Goal: Information Seeking & Learning: Learn about a topic

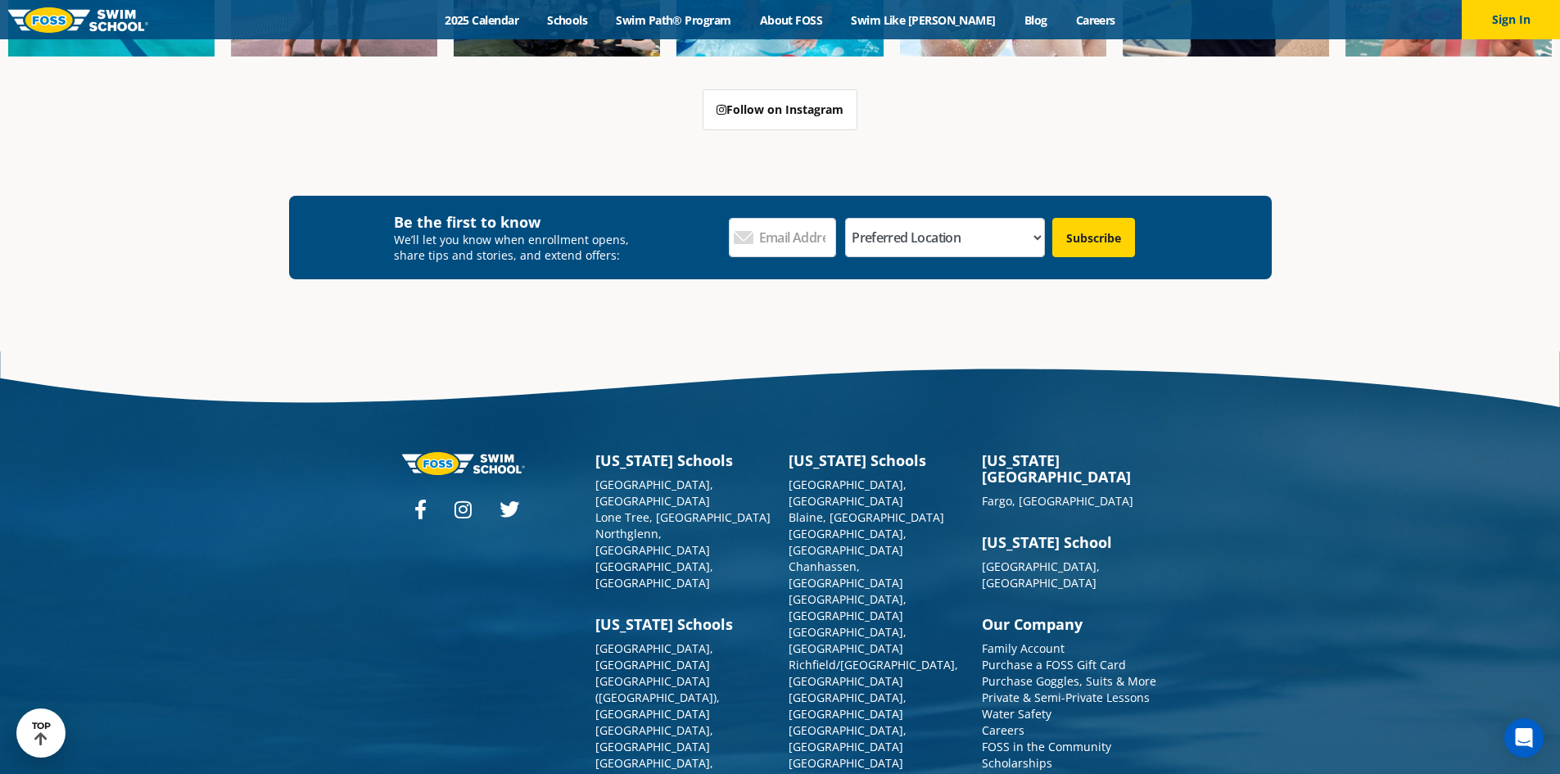
scroll to position [6064, 0]
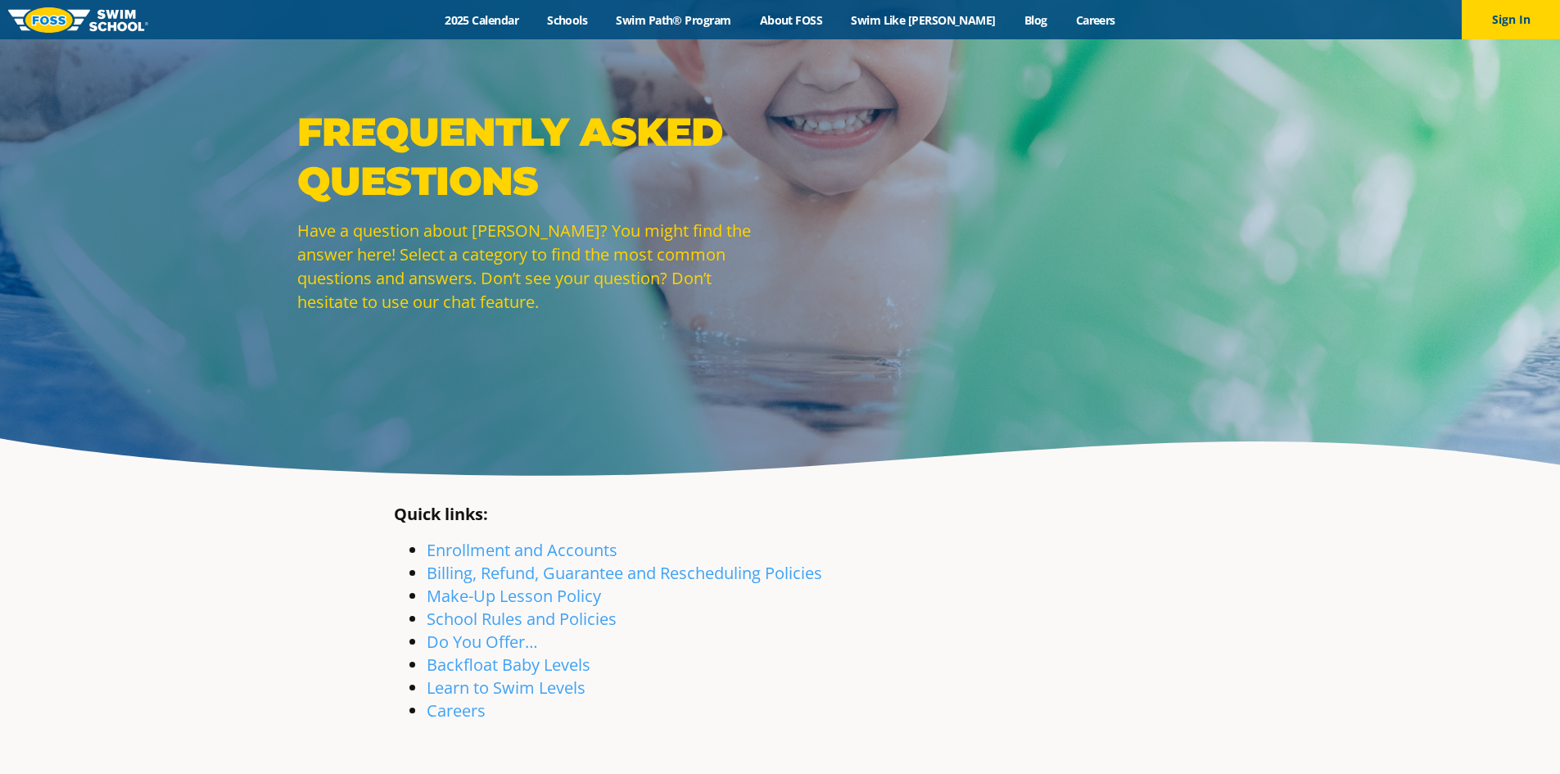
scroll to position [82, 0]
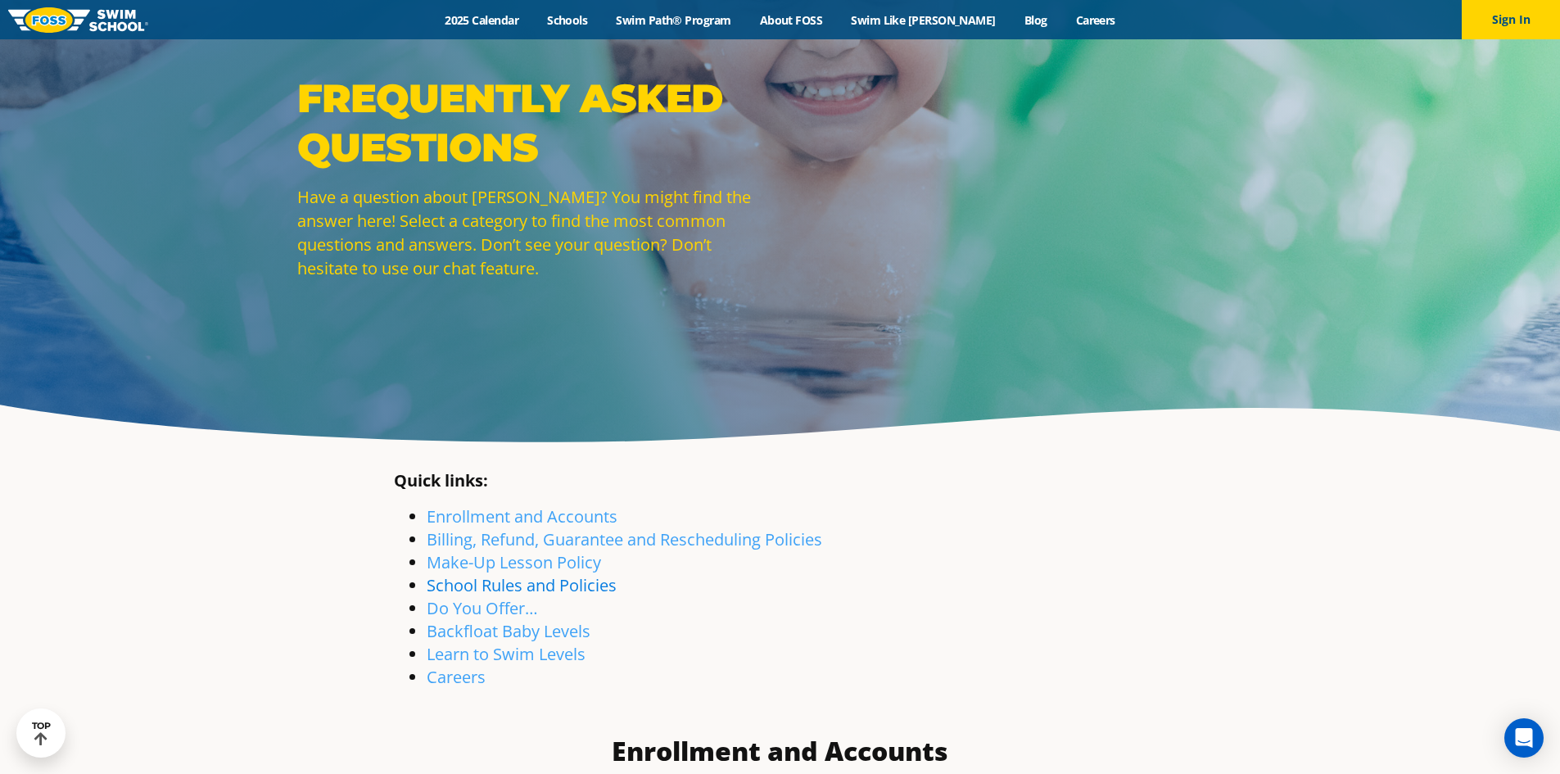
click at [571, 588] on link "School Rules and Policies" at bounding box center [522, 585] width 190 height 22
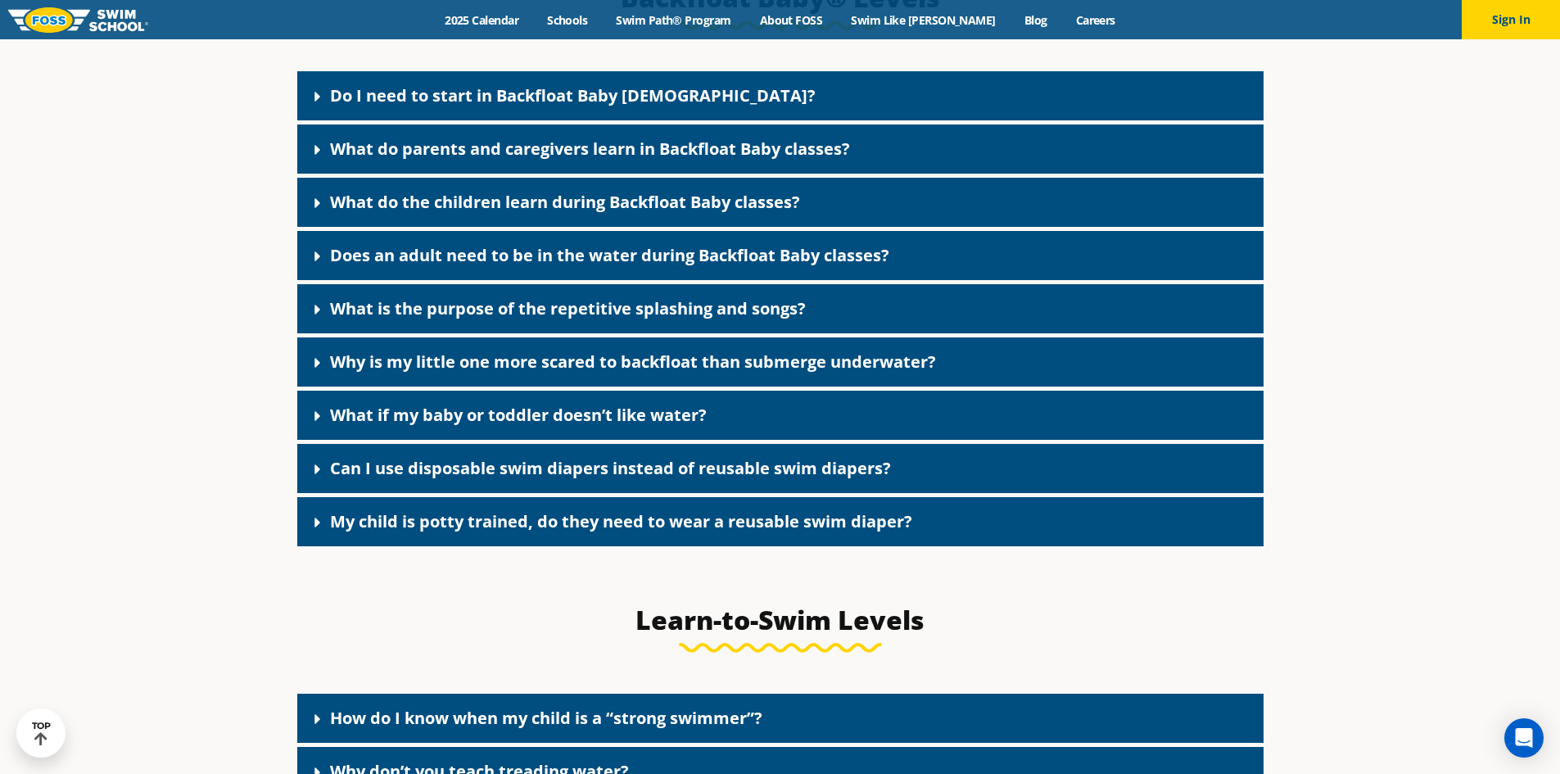
scroll to position [3733, 0]
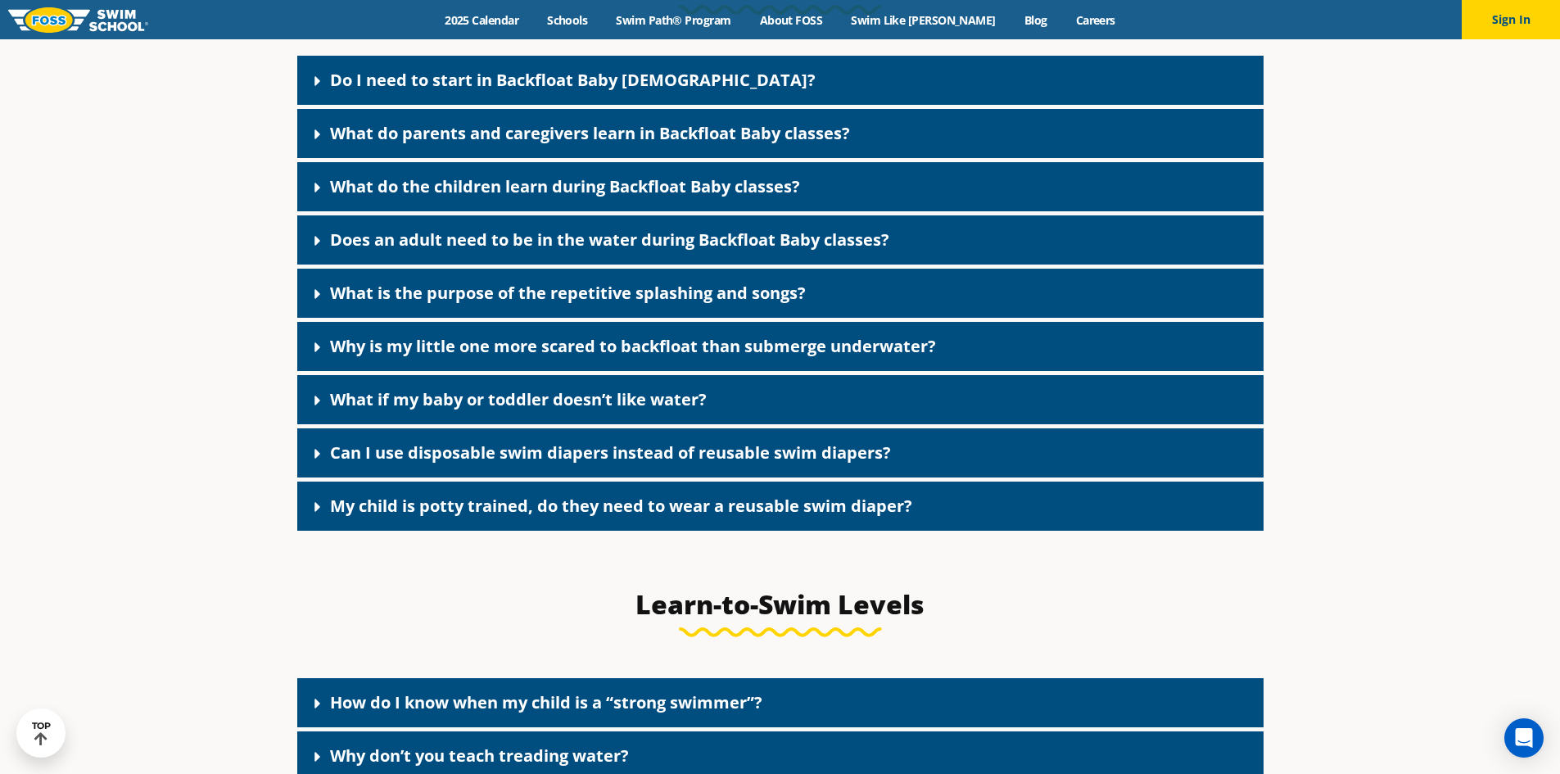
click at [584, 251] on link "Does an adult need to be in the water during Backfloat Baby classes?" at bounding box center [609, 239] width 559 height 22
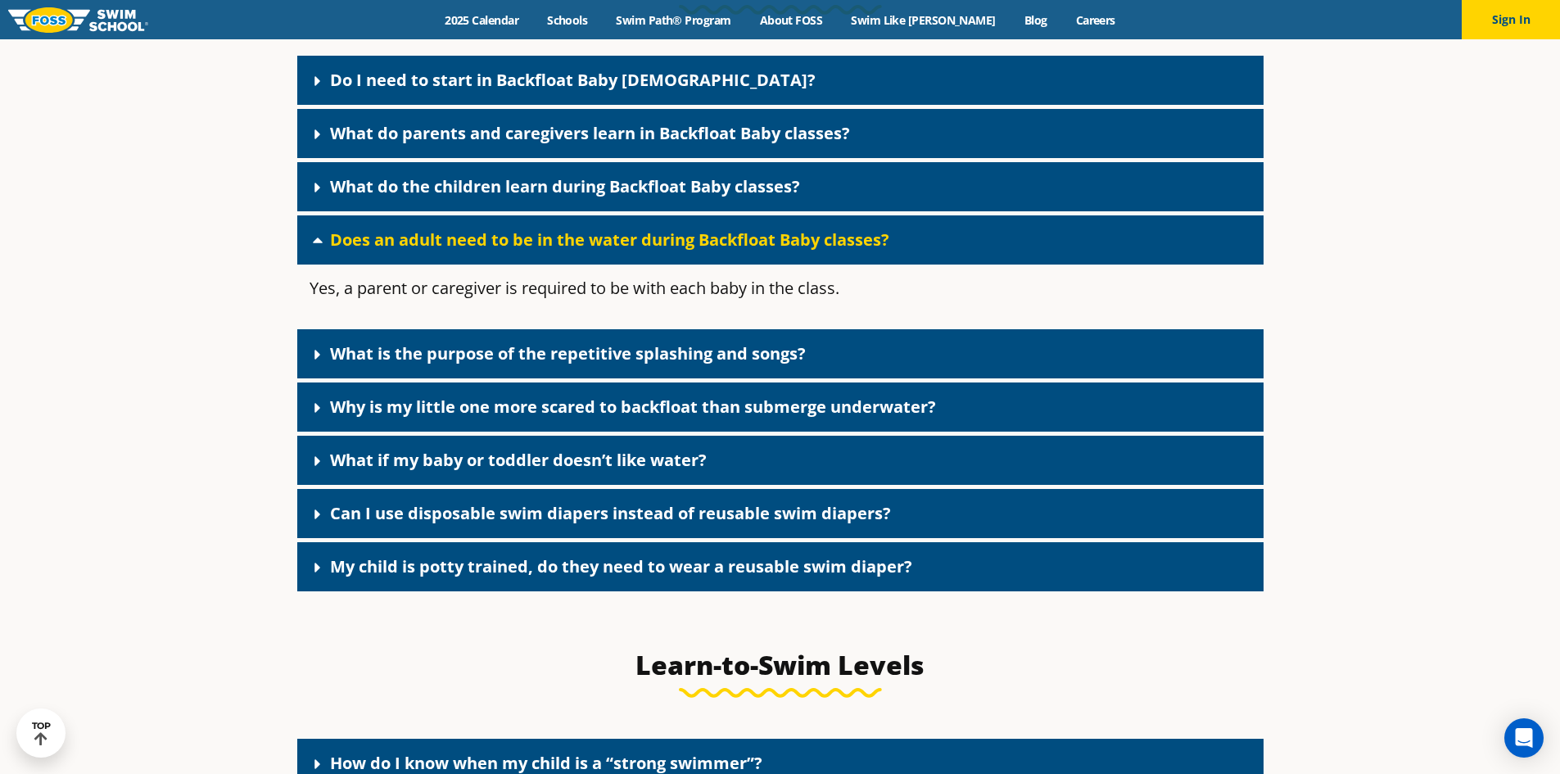
click at [584, 251] on link "Does an adult need to be in the water during Backfloat Baby classes?" at bounding box center [609, 239] width 559 height 22
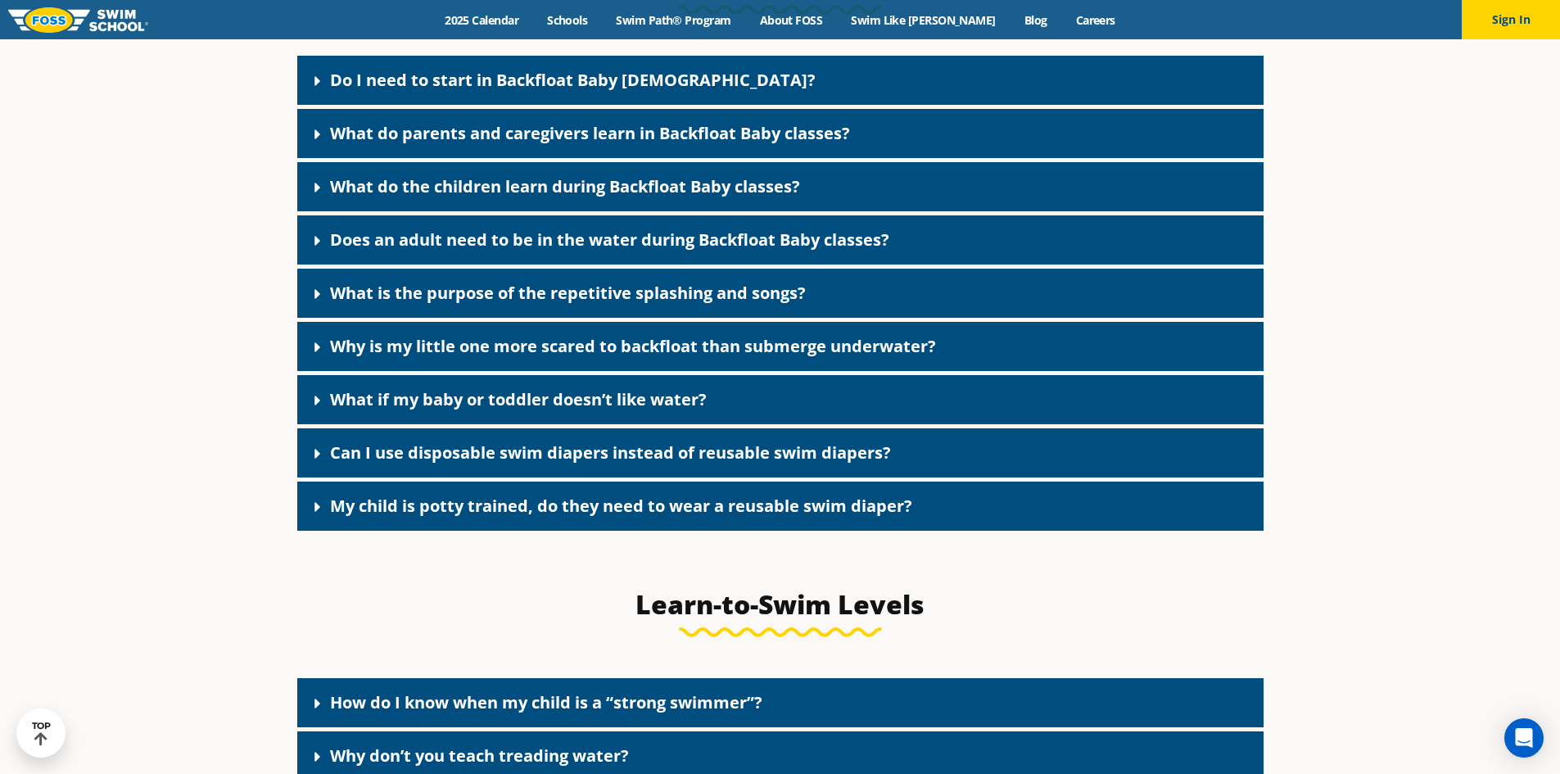
click at [577, 357] on link "Why is my little one more scared to backfloat than submerge underwater?" at bounding box center [633, 346] width 606 height 22
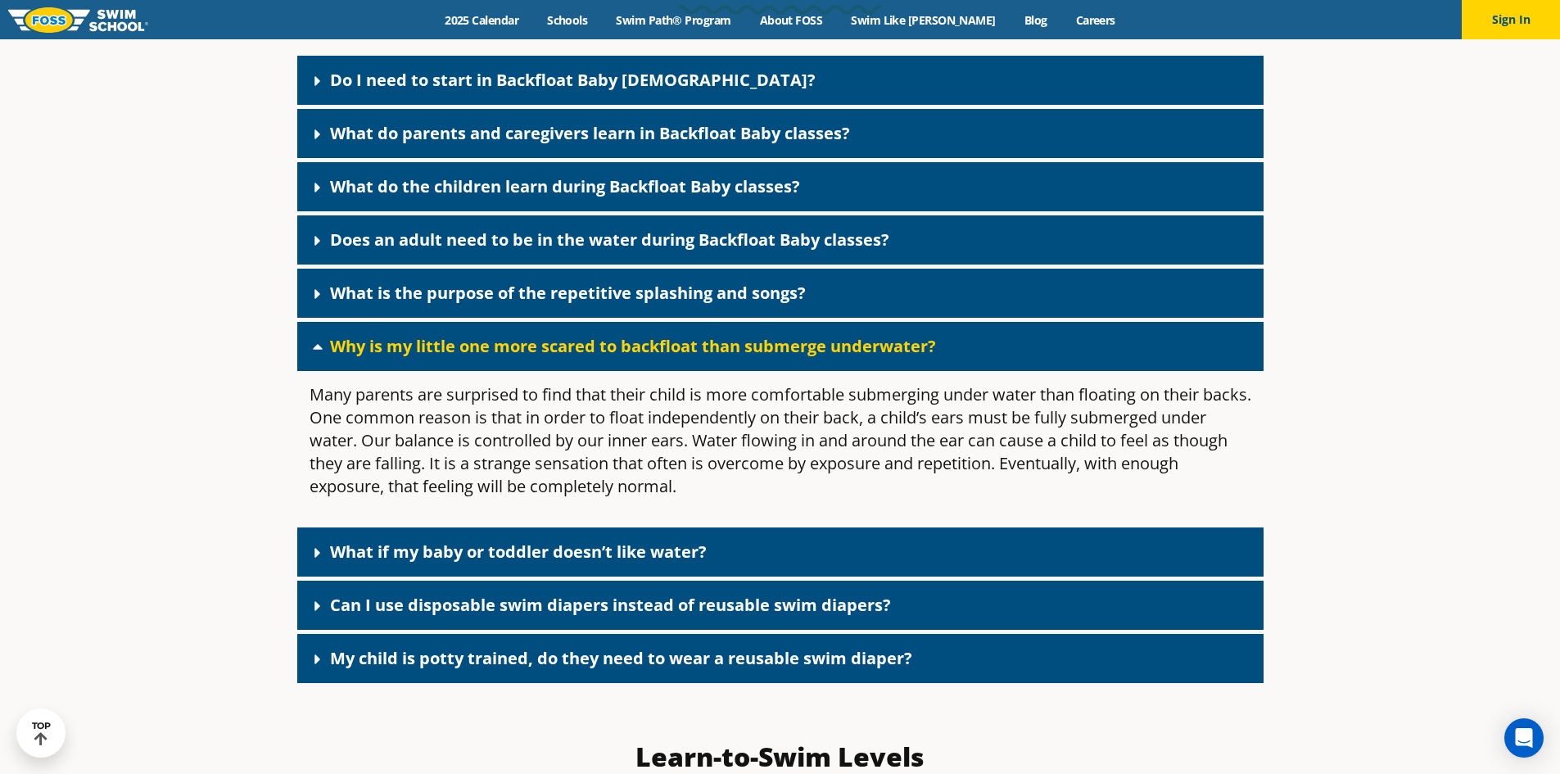
click at [577, 357] on link "Why is my little one more scared to backfloat than submerge underwater?" at bounding box center [633, 346] width 606 height 22
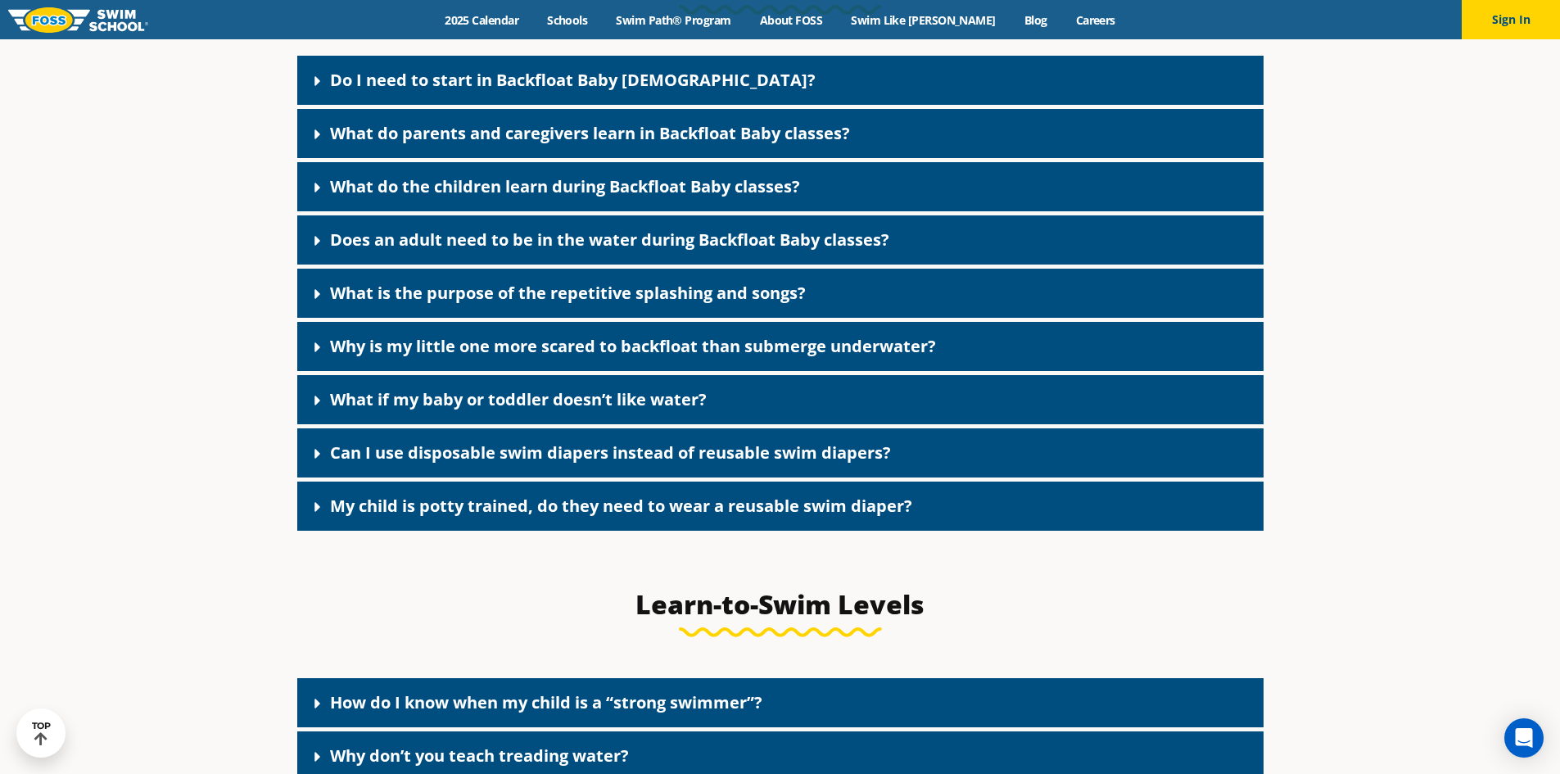
click at [567, 410] on link "What if my baby or toddler doesn’t like water?" at bounding box center [518, 399] width 377 height 22
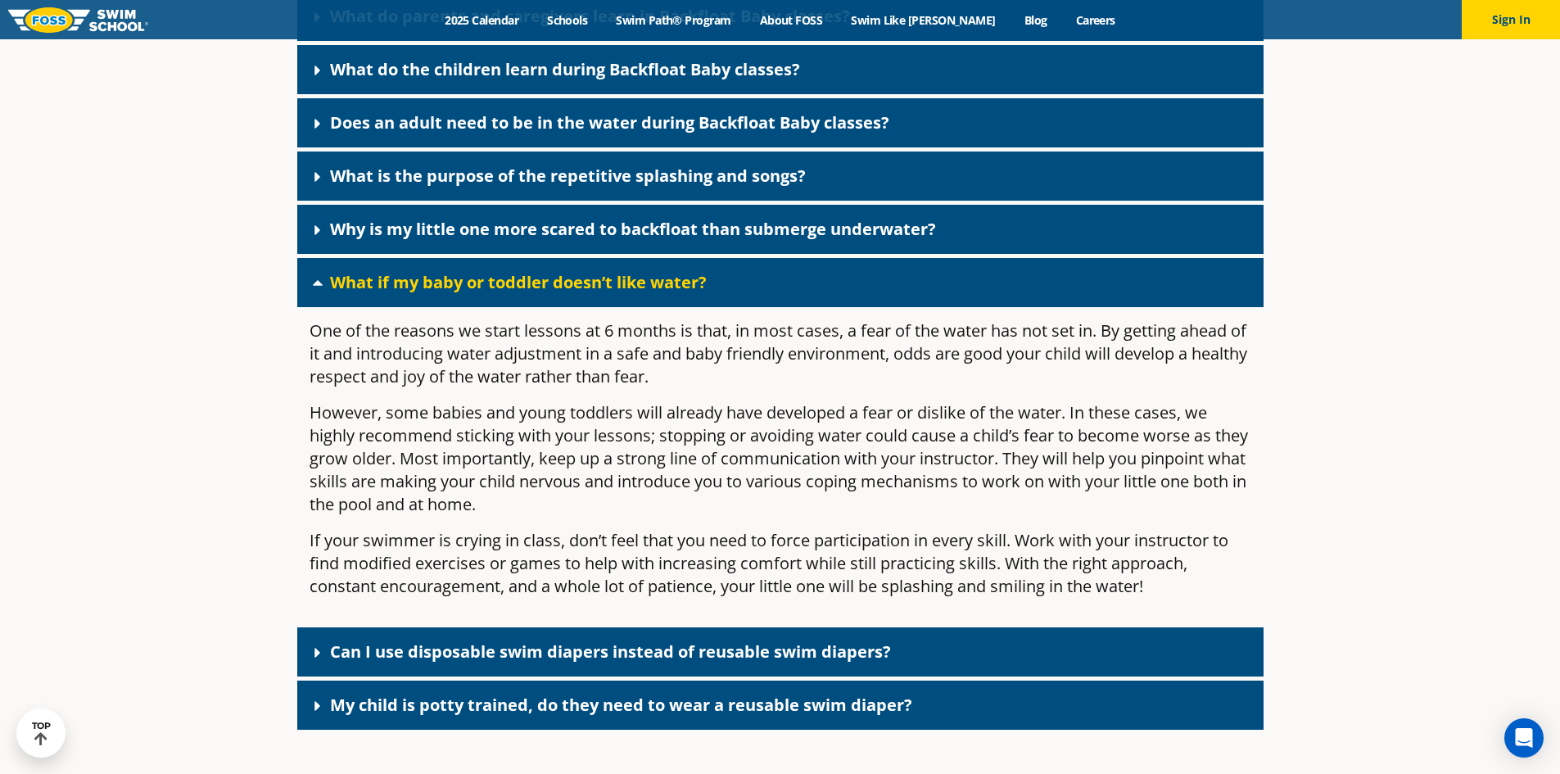
scroll to position [3896, 0]
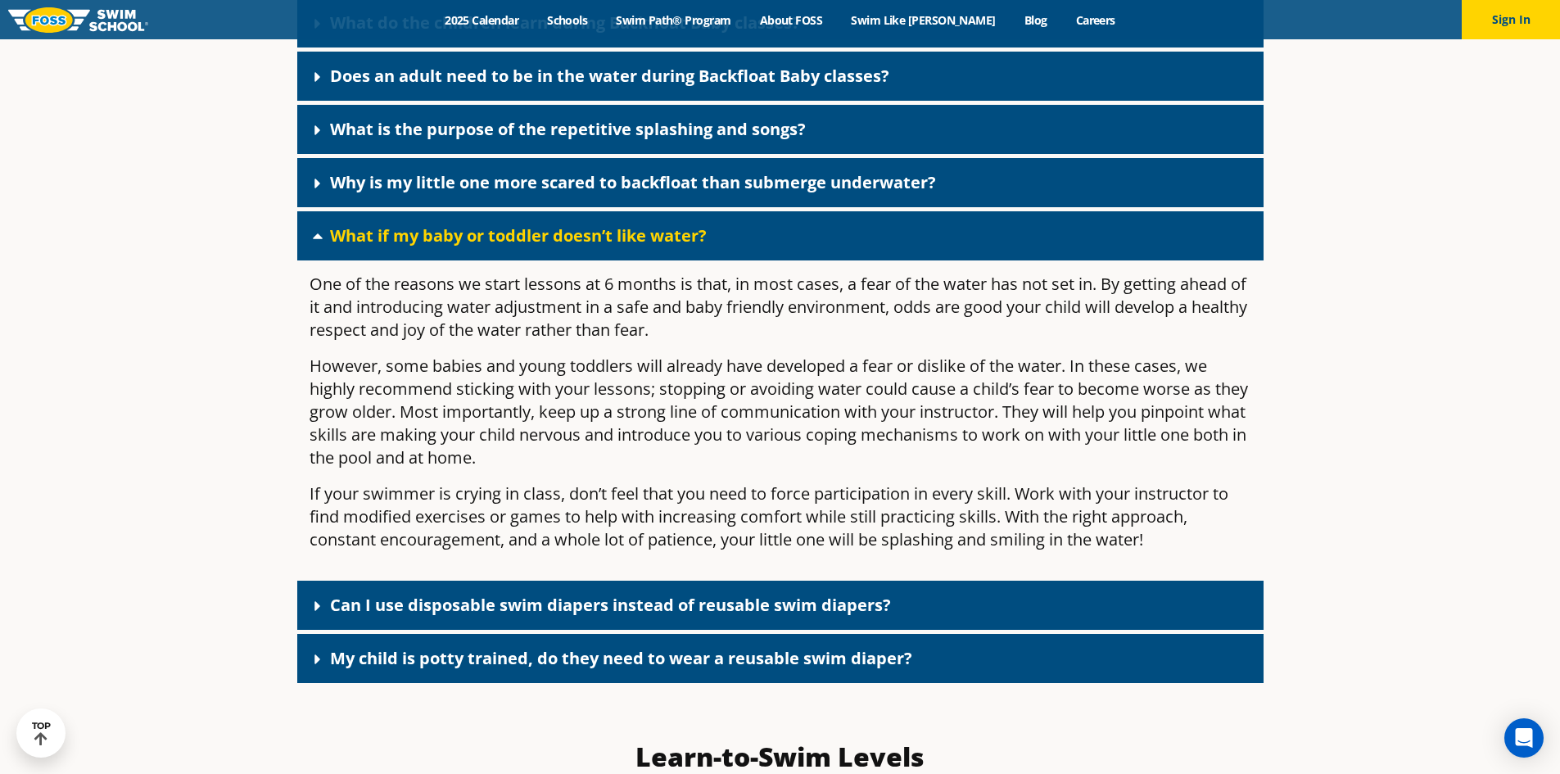
click at [507, 630] on div "Can I use disposable swim diapers instead of reusable swim diapers?" at bounding box center [780, 605] width 966 height 49
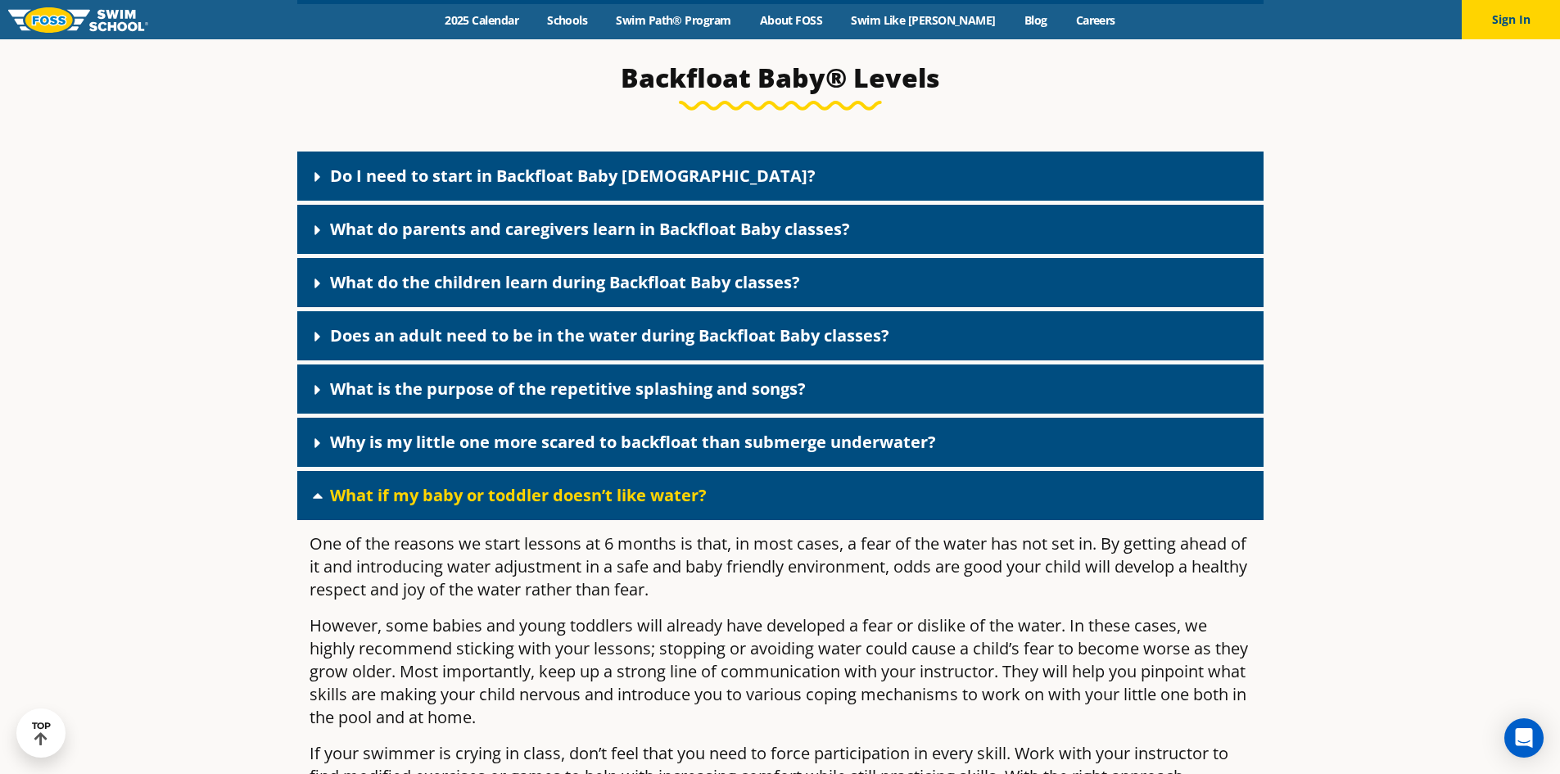
scroll to position [3569, 0]
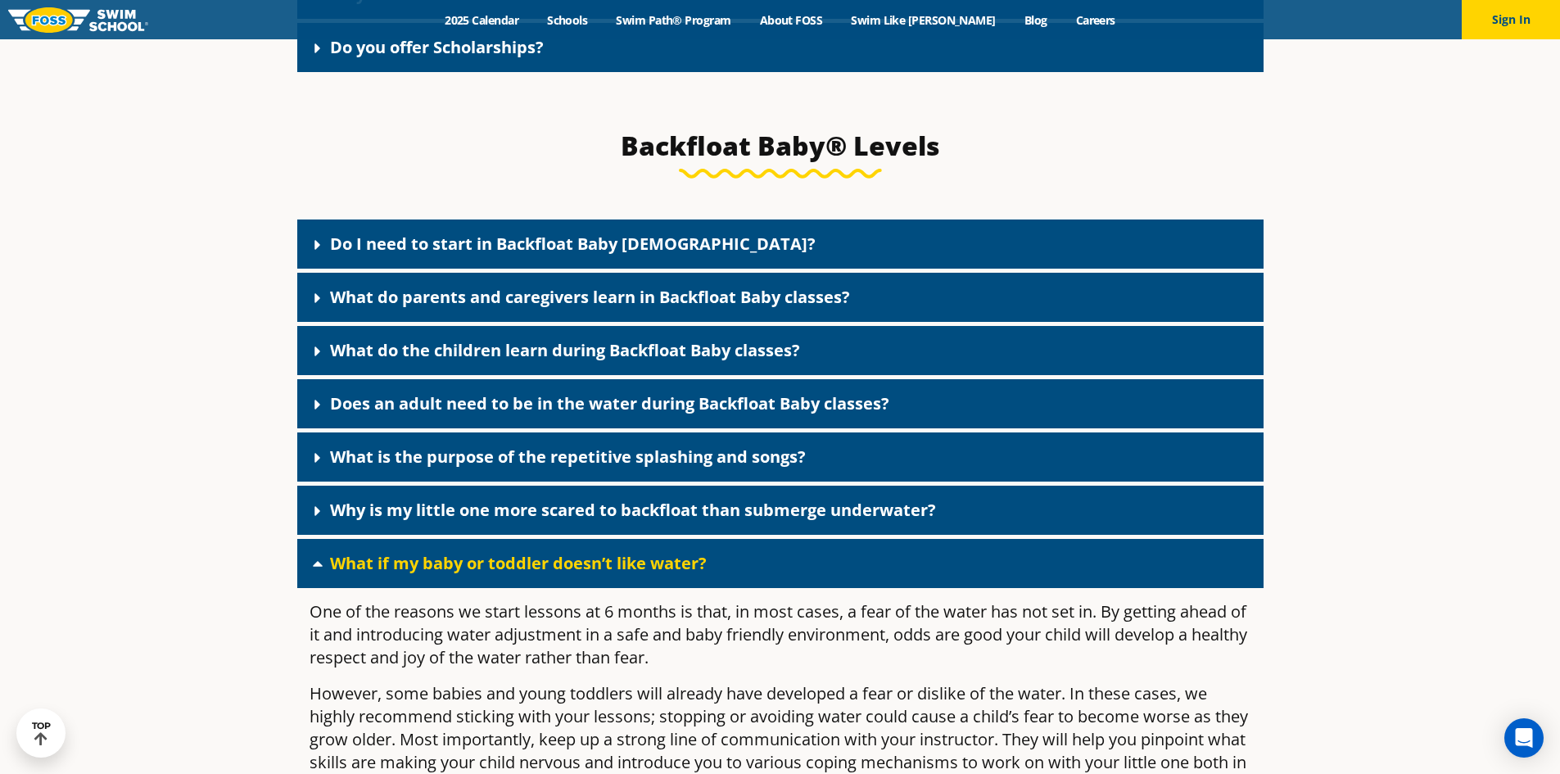
click at [531, 574] on link "What if my baby or toddler doesn’t like water?" at bounding box center [518, 563] width 377 height 22
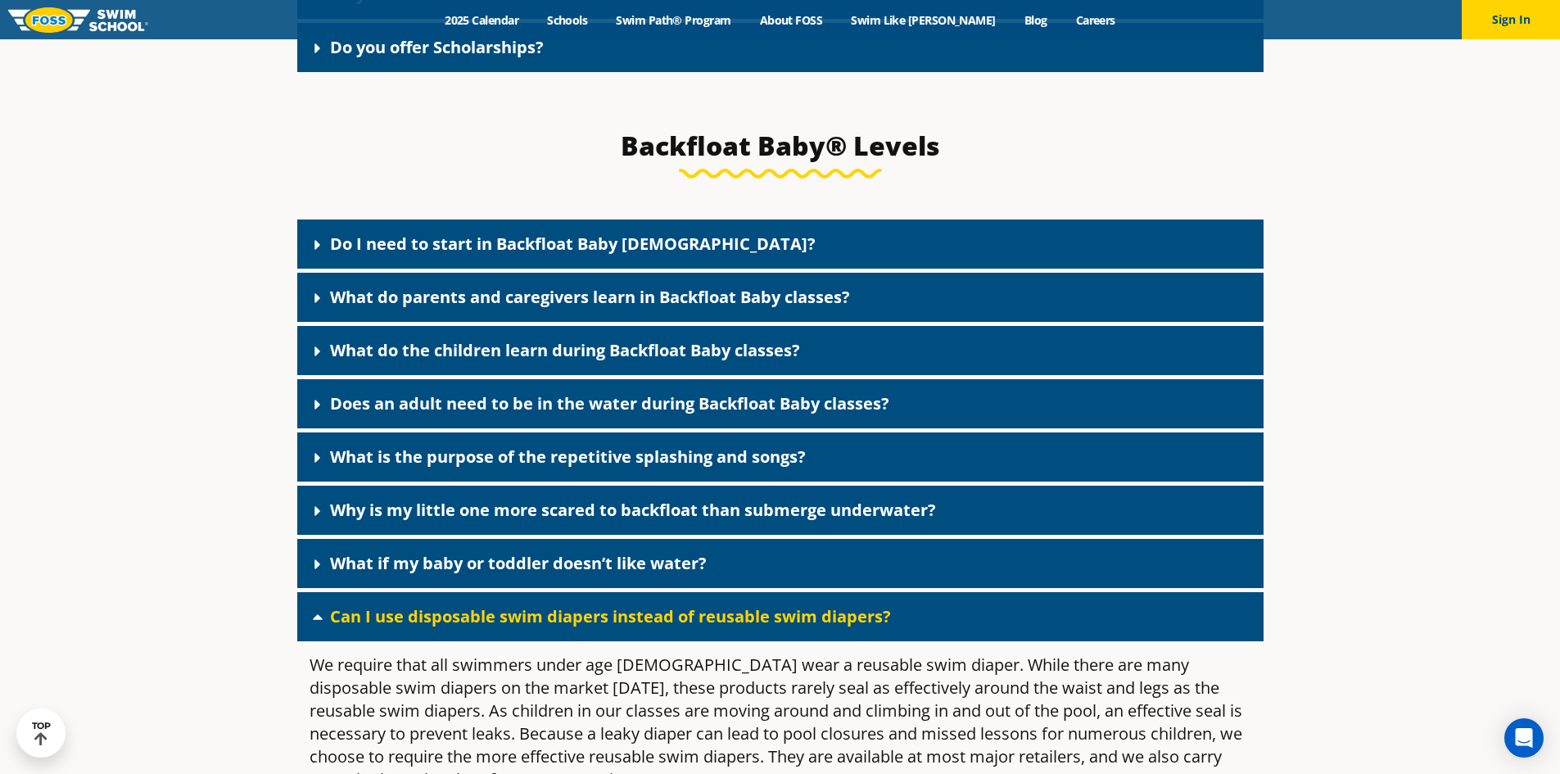
click at [485, 627] on link "Can I use disposable swim diapers instead of reusable swim diapers?" at bounding box center [610, 616] width 561 height 22
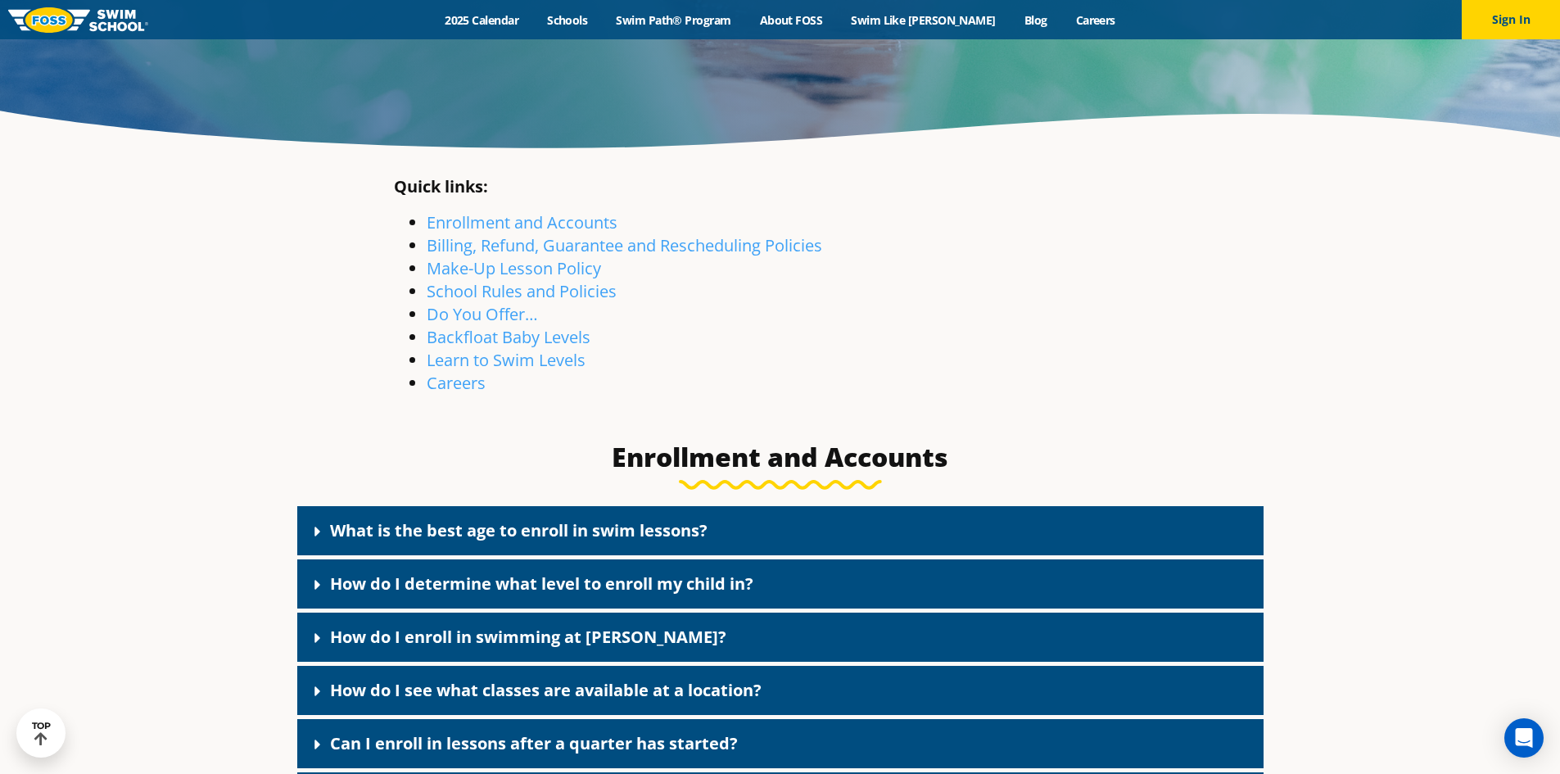
scroll to position [0, 0]
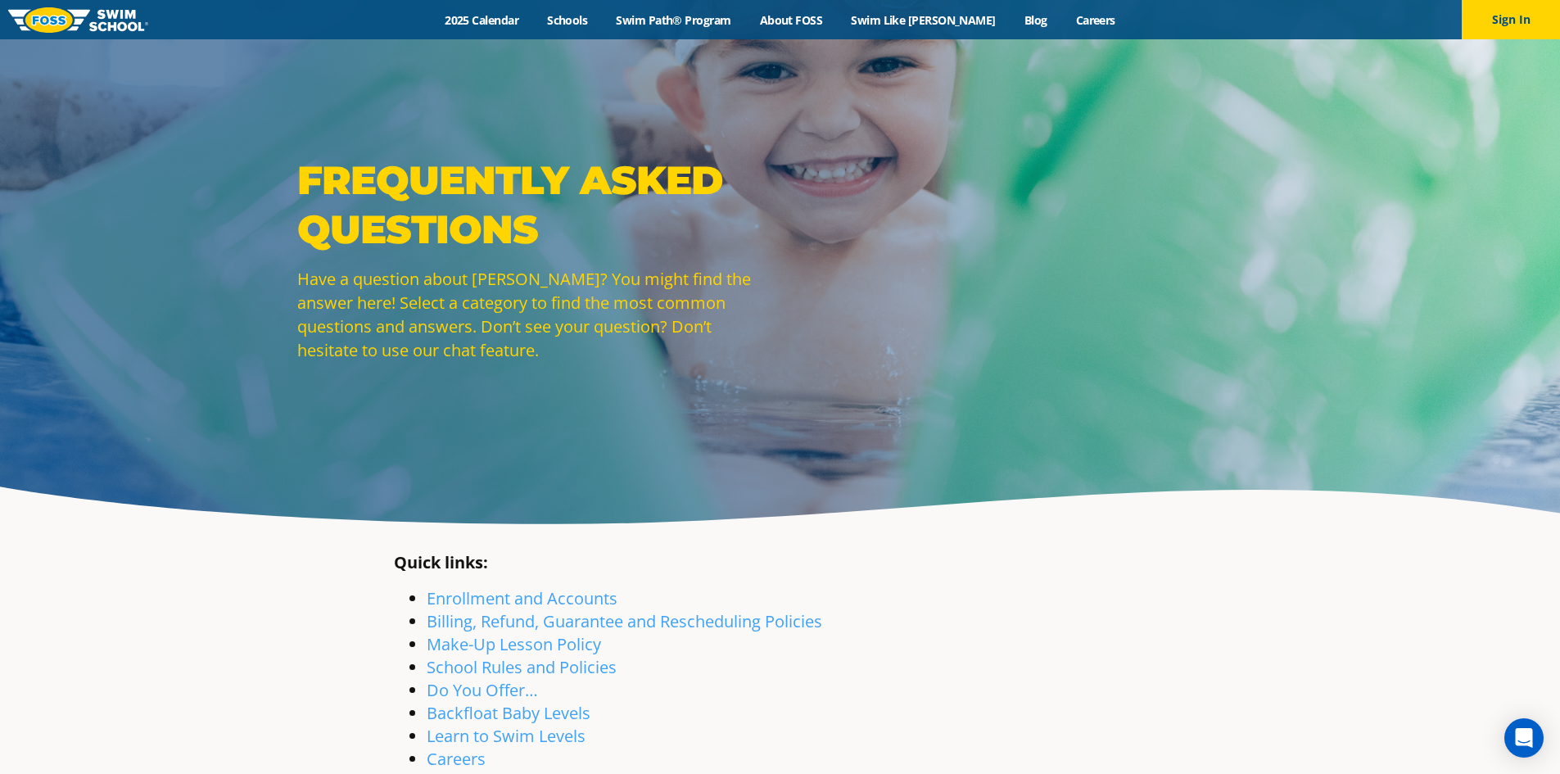
click at [116, 21] on img at bounding box center [78, 19] width 140 height 25
